Goal: Information Seeking & Learning: Learn about a topic

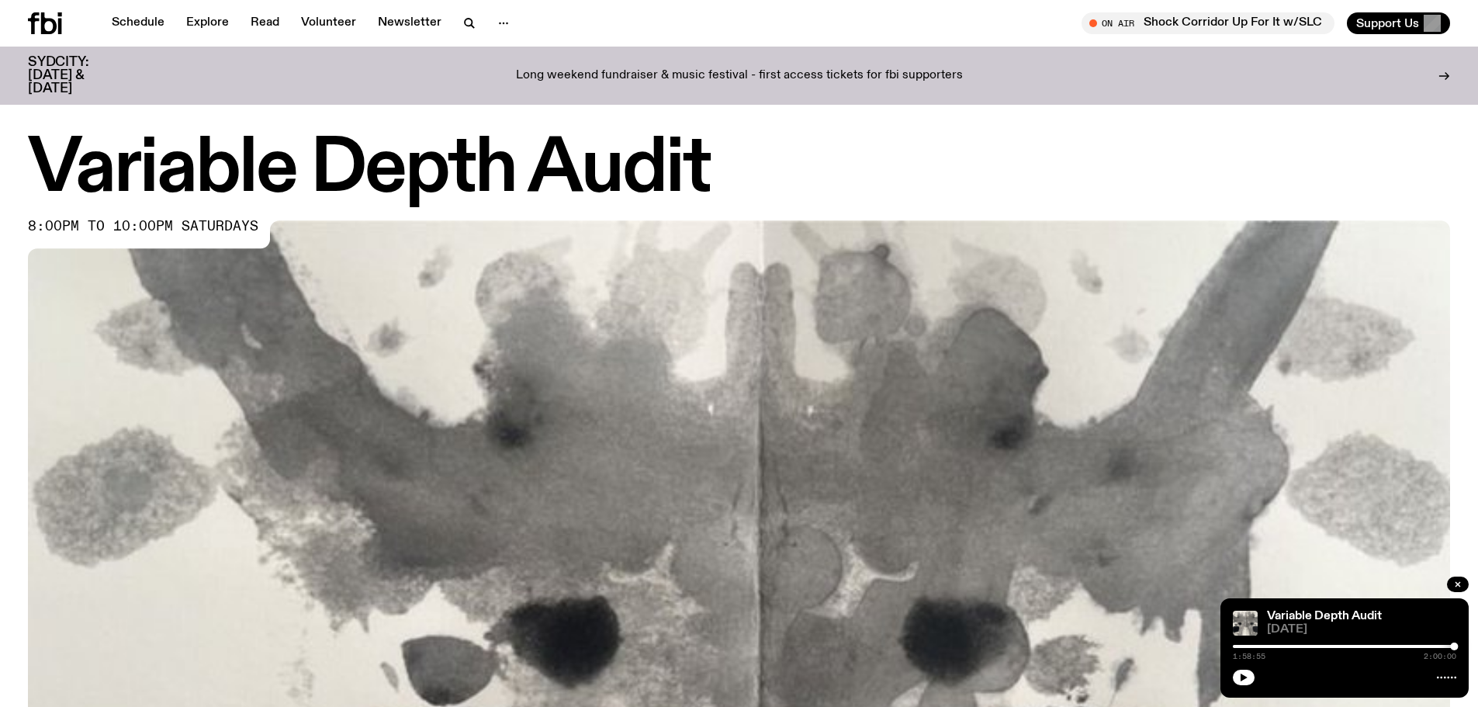
scroll to position [691, 0]
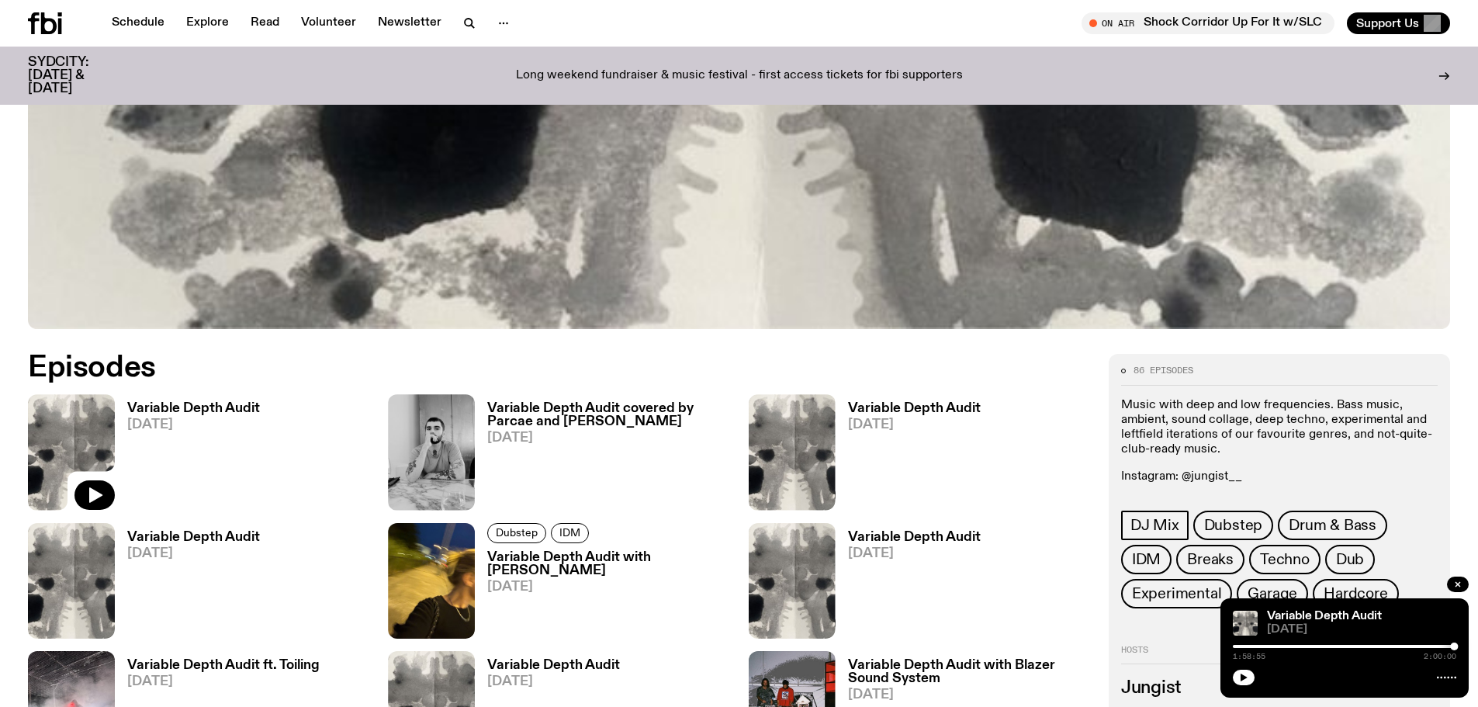
click at [141, 10] on div "Schedule Explore Read Volunteer Newsletter On Air Shock Corridor Up For It w/SL…" at bounding box center [739, 23] width 1478 height 47
click at [130, 22] on link "Schedule" at bounding box center [137, 23] width 71 height 22
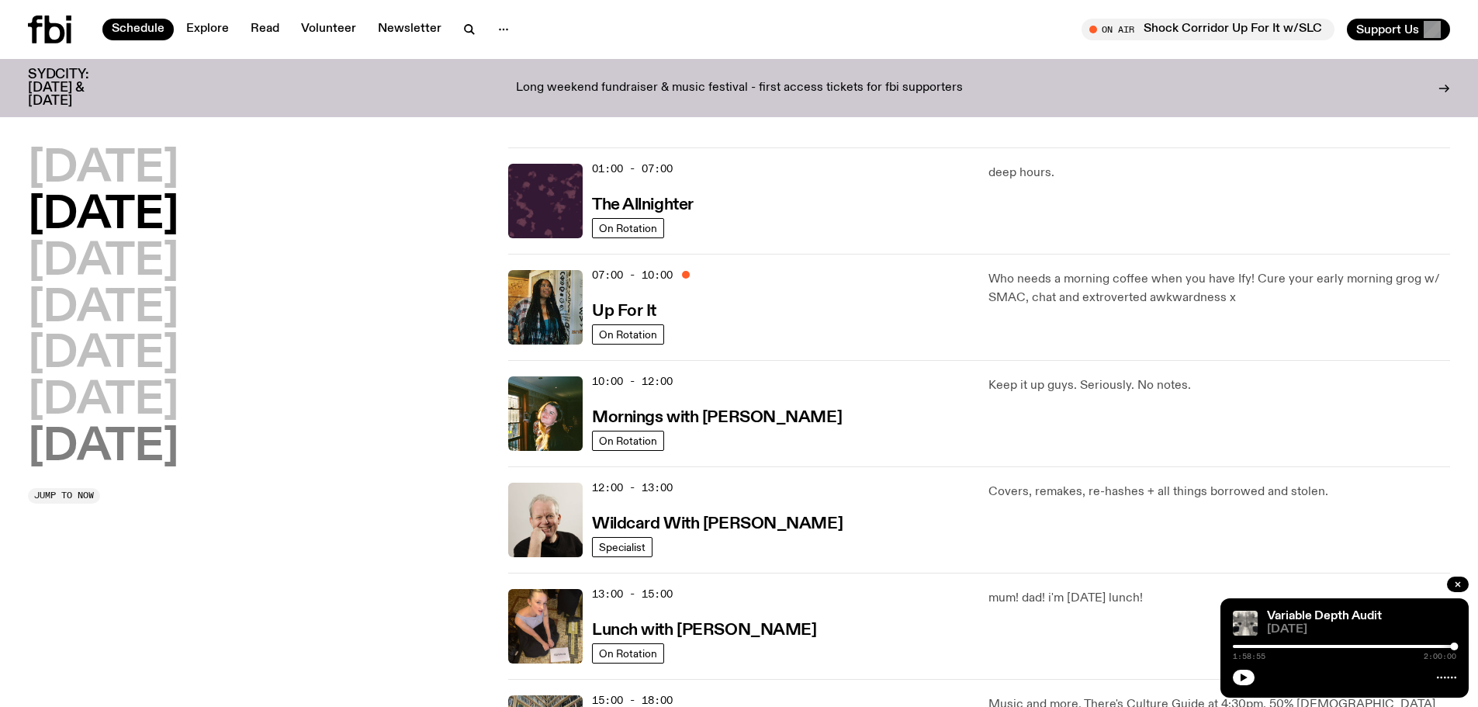
click at [134, 444] on h2 "[DATE]" at bounding box center [103, 447] width 150 height 43
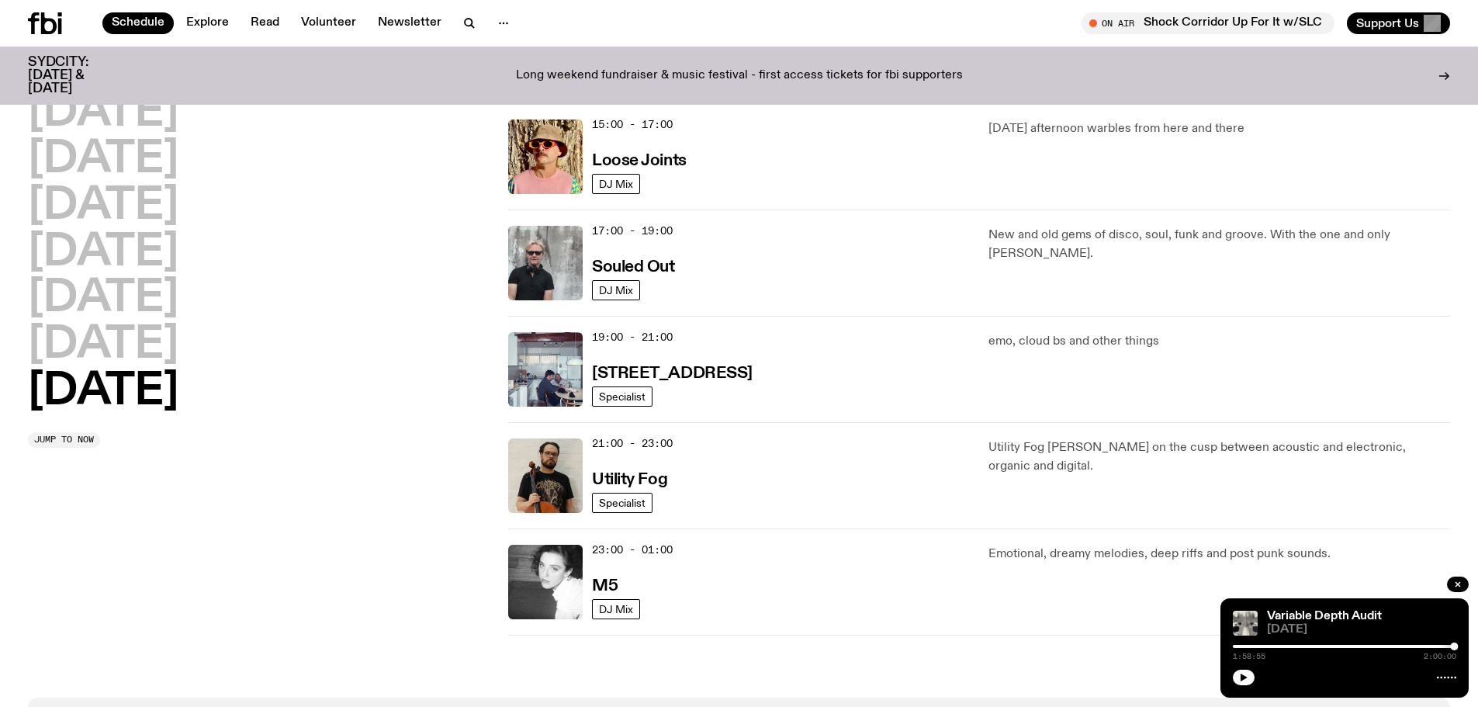
scroll to position [897, 0]
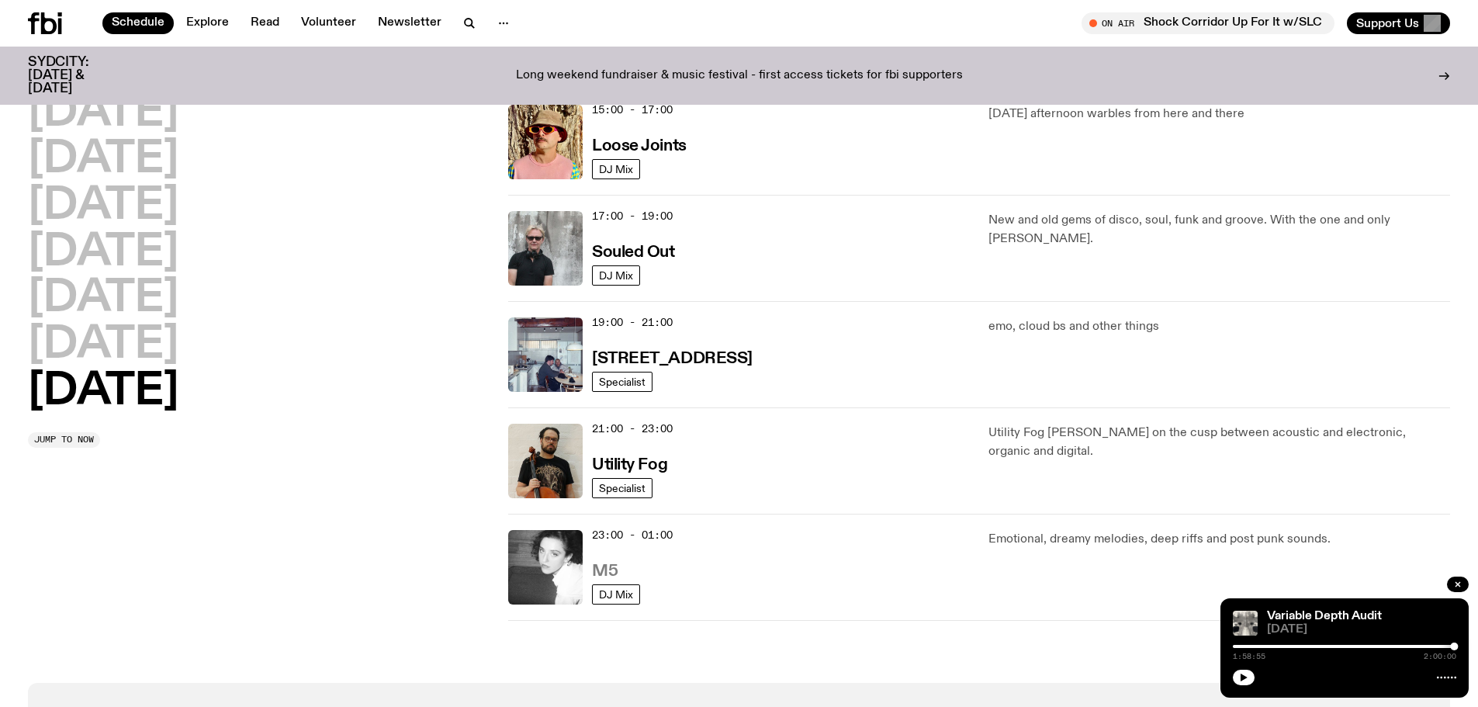
click at [609, 571] on h3 "M5" at bounding box center [605, 571] width 26 height 16
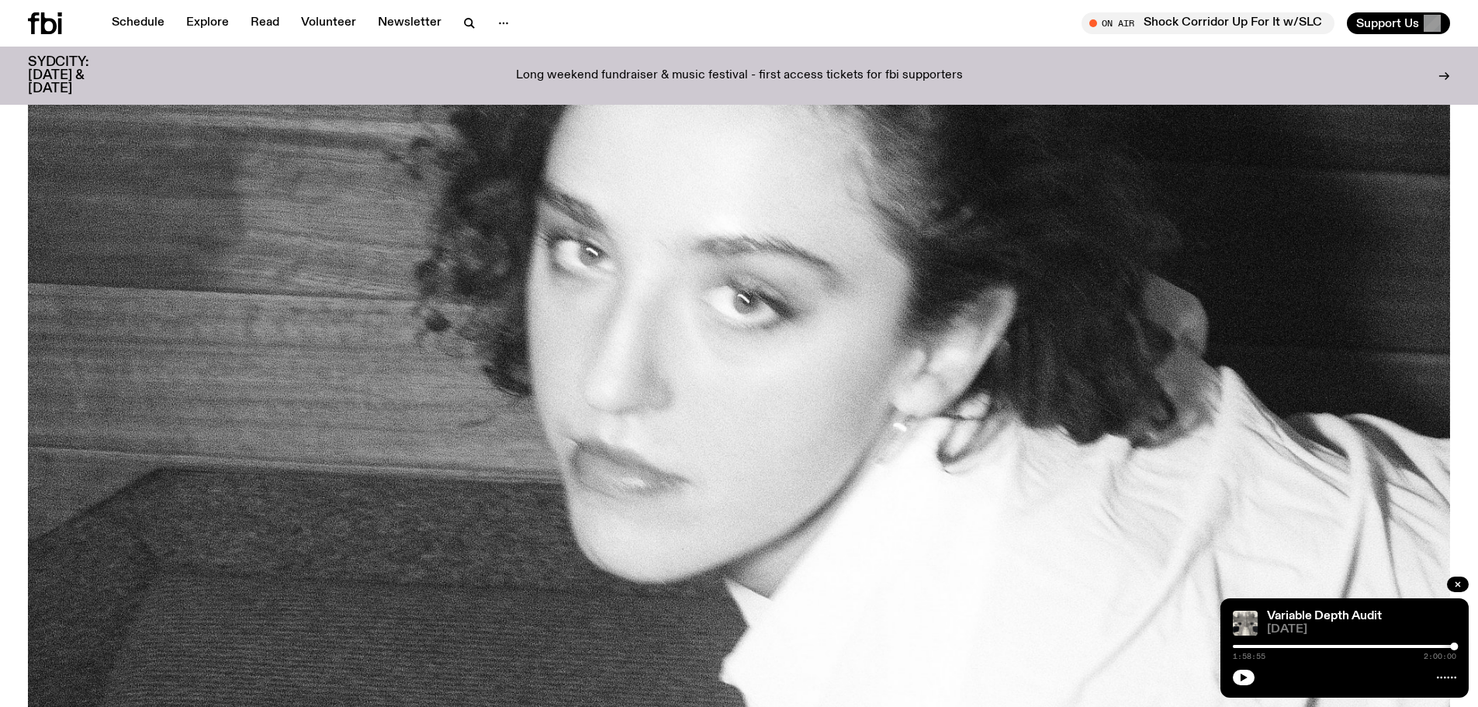
scroll to position [299, 0]
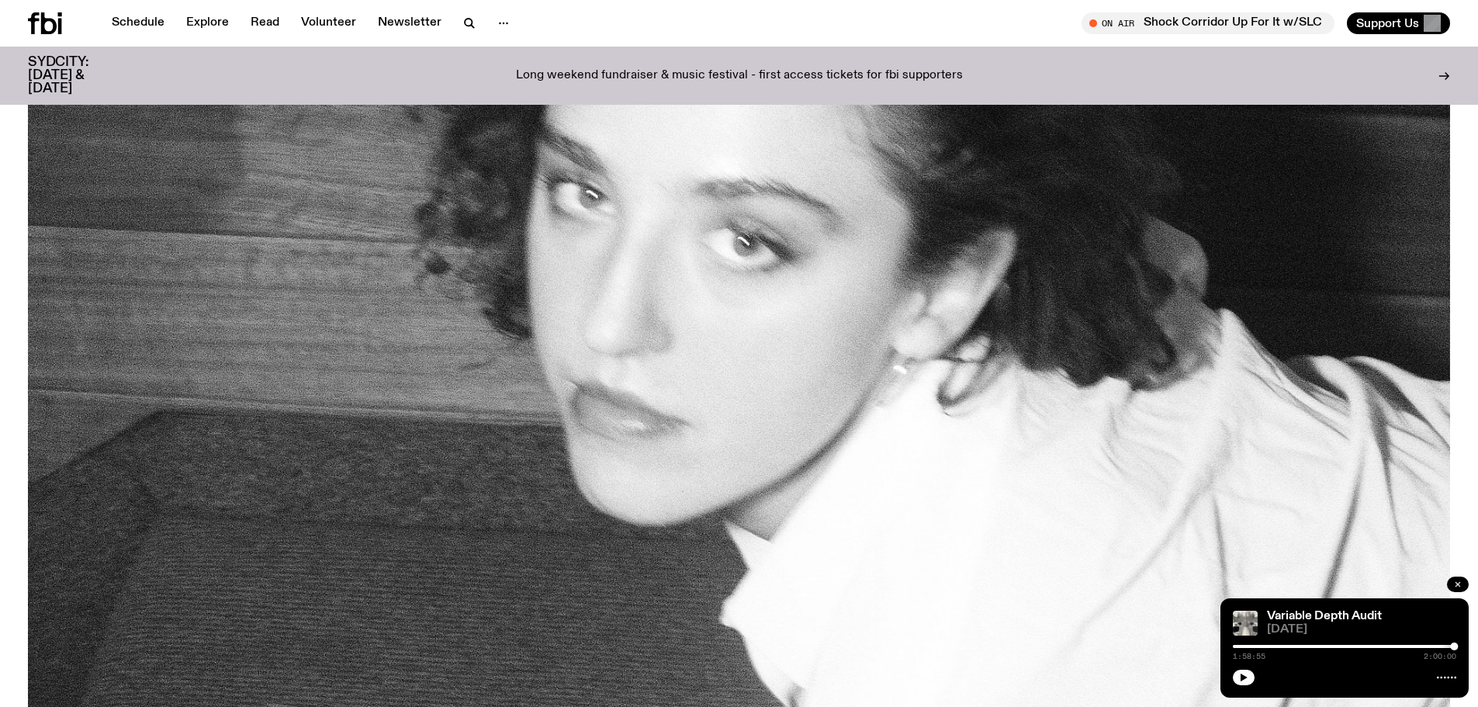
click at [1457, 585] on icon "button" at bounding box center [1457, 584] width 5 height 5
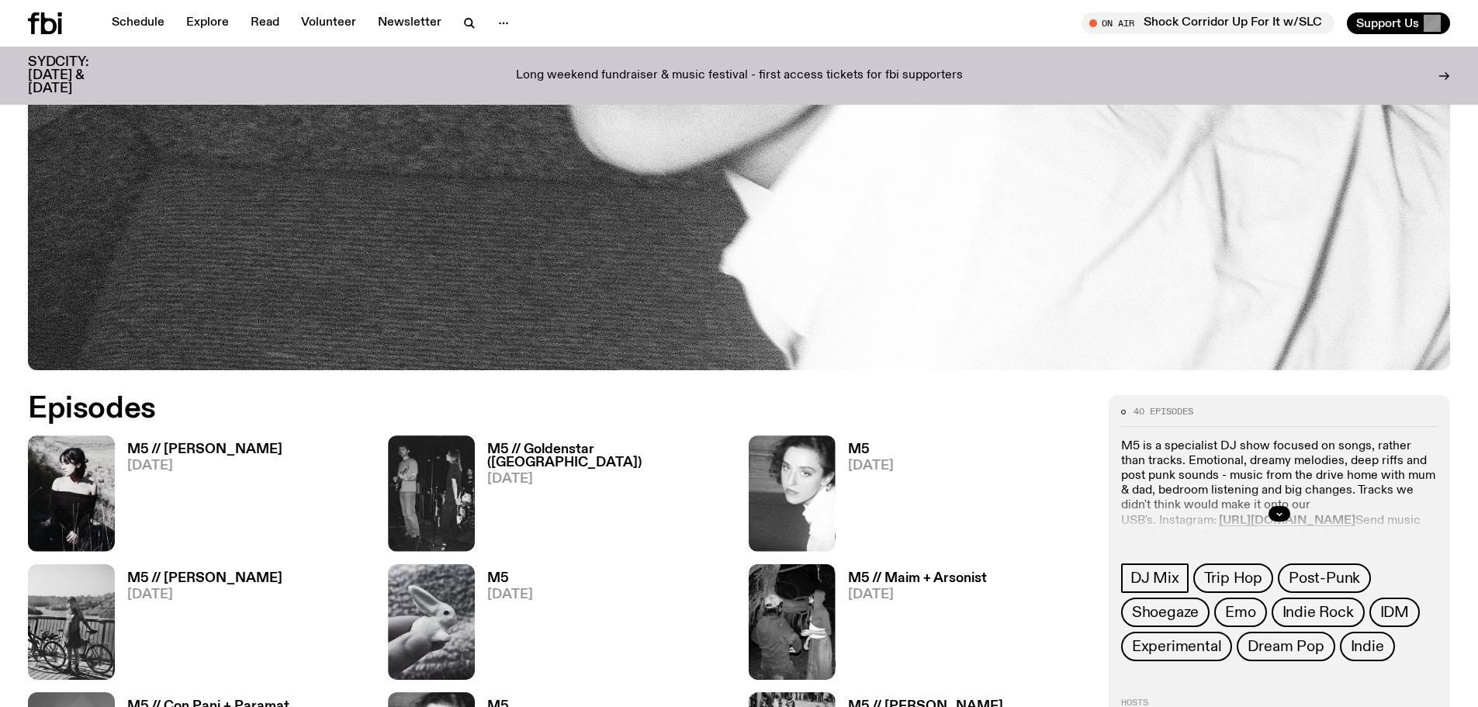
scroll to position [687, 0]
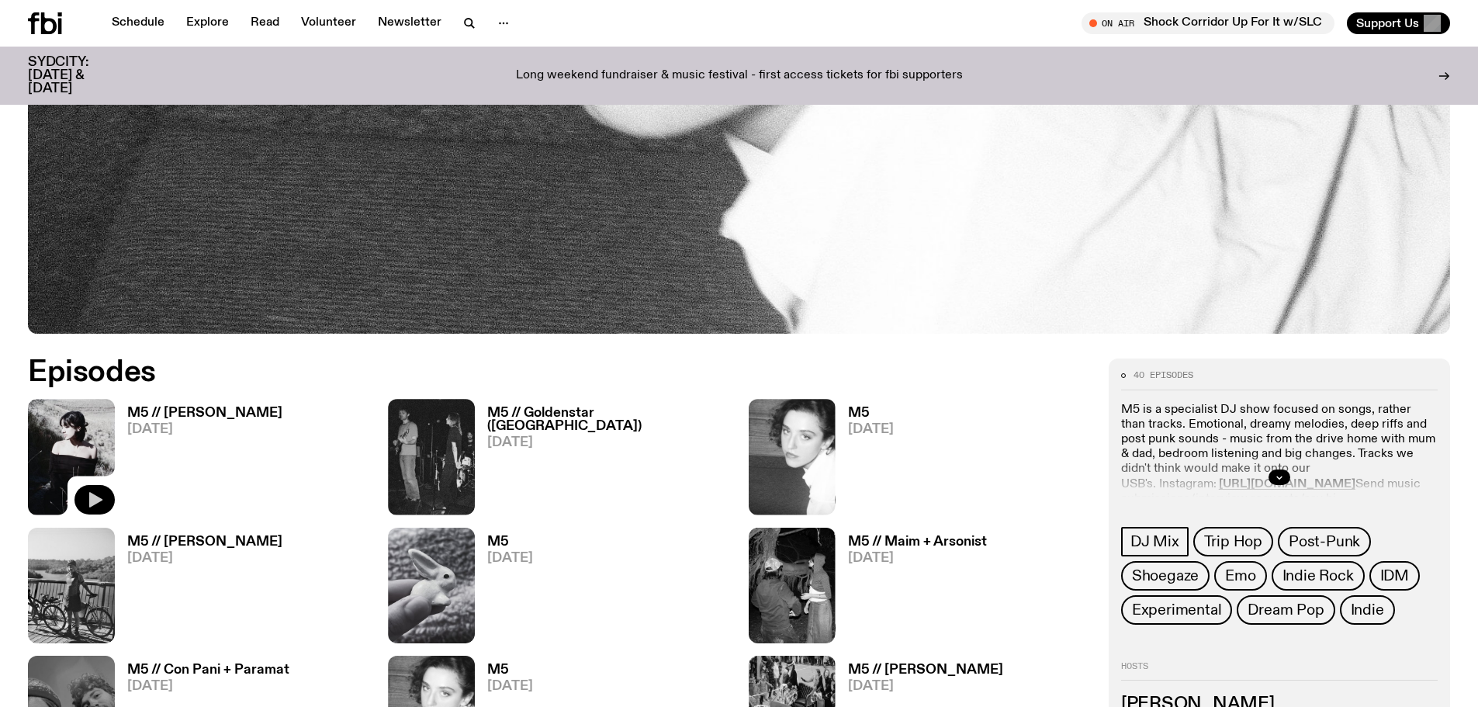
click at [96, 500] on icon "button" at bounding box center [95, 500] width 13 height 16
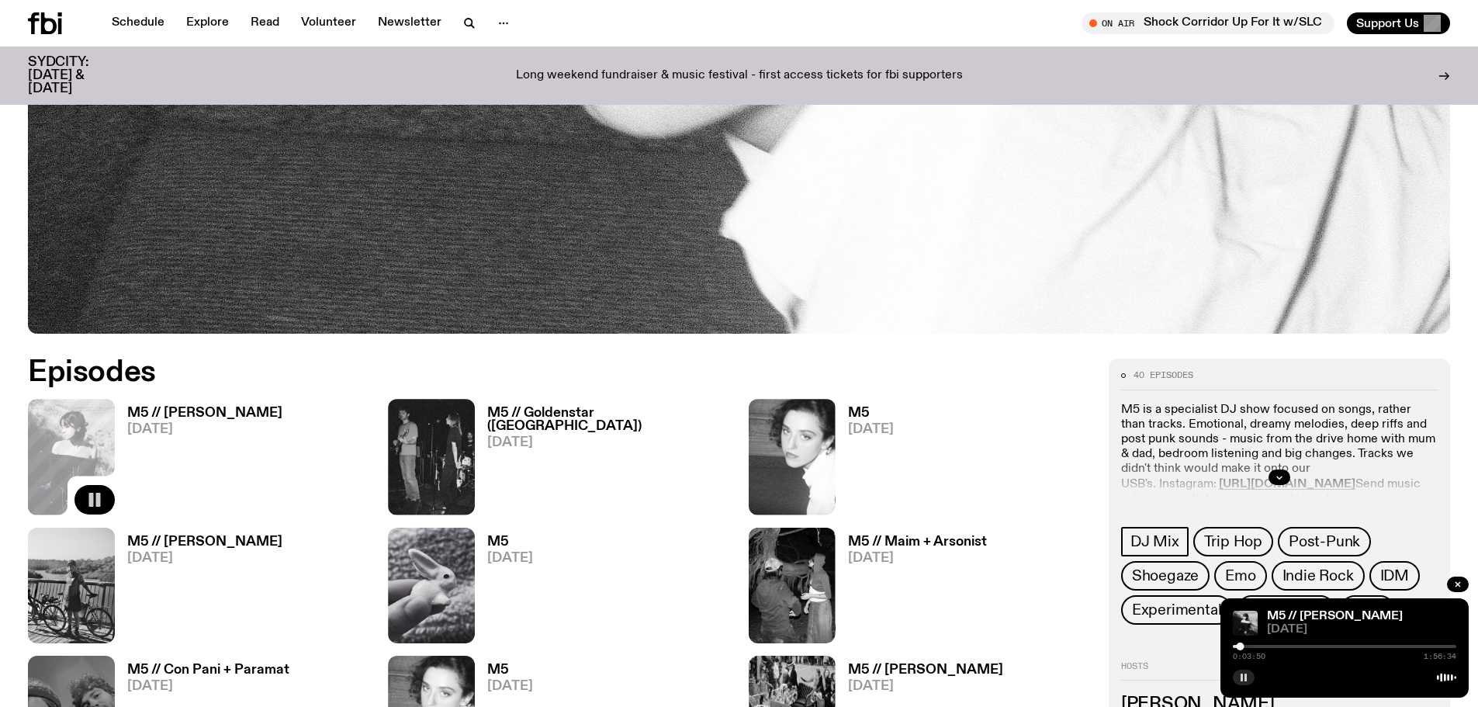
click at [1236, 673] on button "button" at bounding box center [1244, 677] width 22 height 16
